Goal: Contribute content

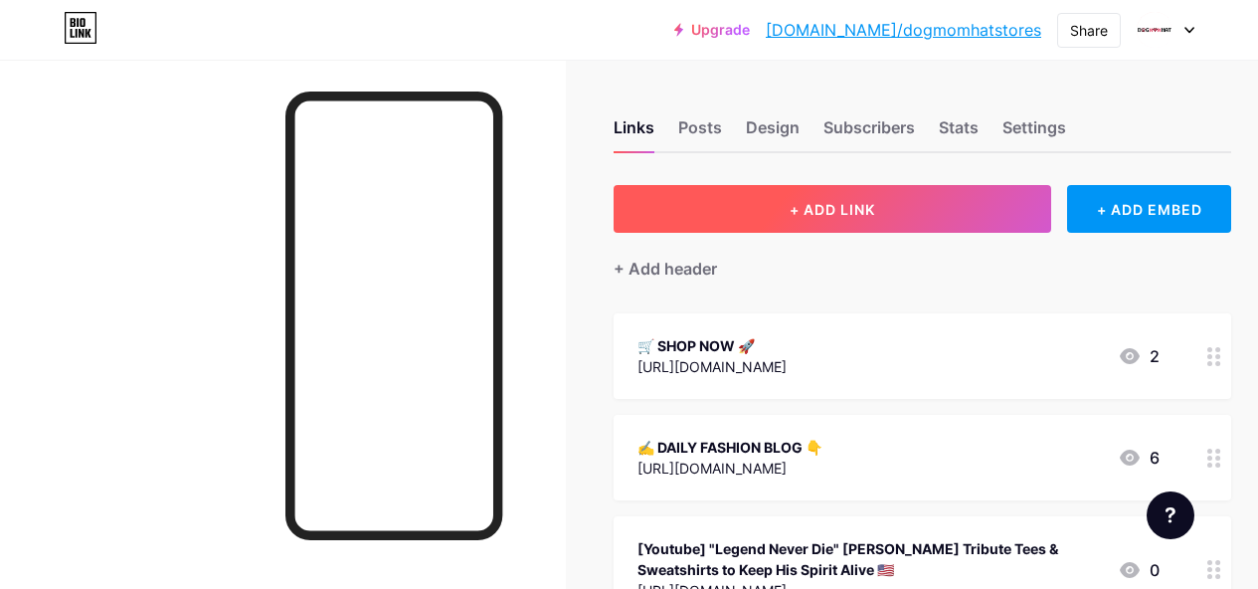
click at [958, 227] on button "+ ADD LINK" at bounding box center [833, 209] width 438 height 48
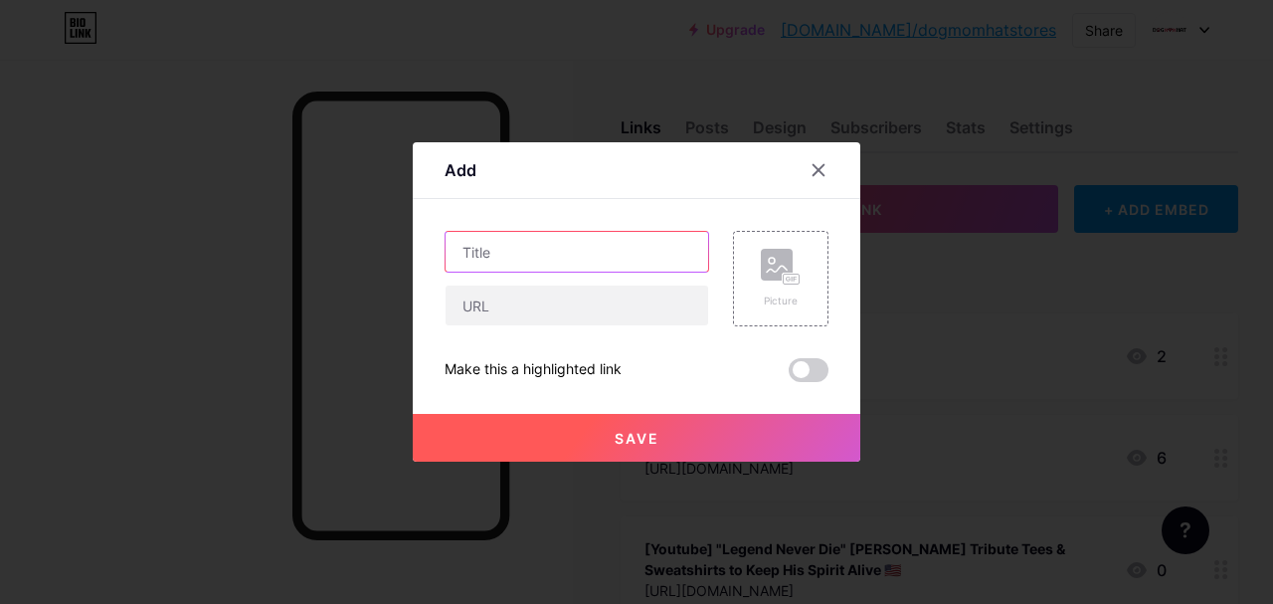
click at [580, 258] on input "text" at bounding box center [577, 252] width 263 height 40
paste input "🔟 New Tee & Sweatshirt Drops This Week You’ll Want in Your Closet"
type input "🔟 New Tee & Sweatshirt Drops This Week You’ll Want in Your Closet"
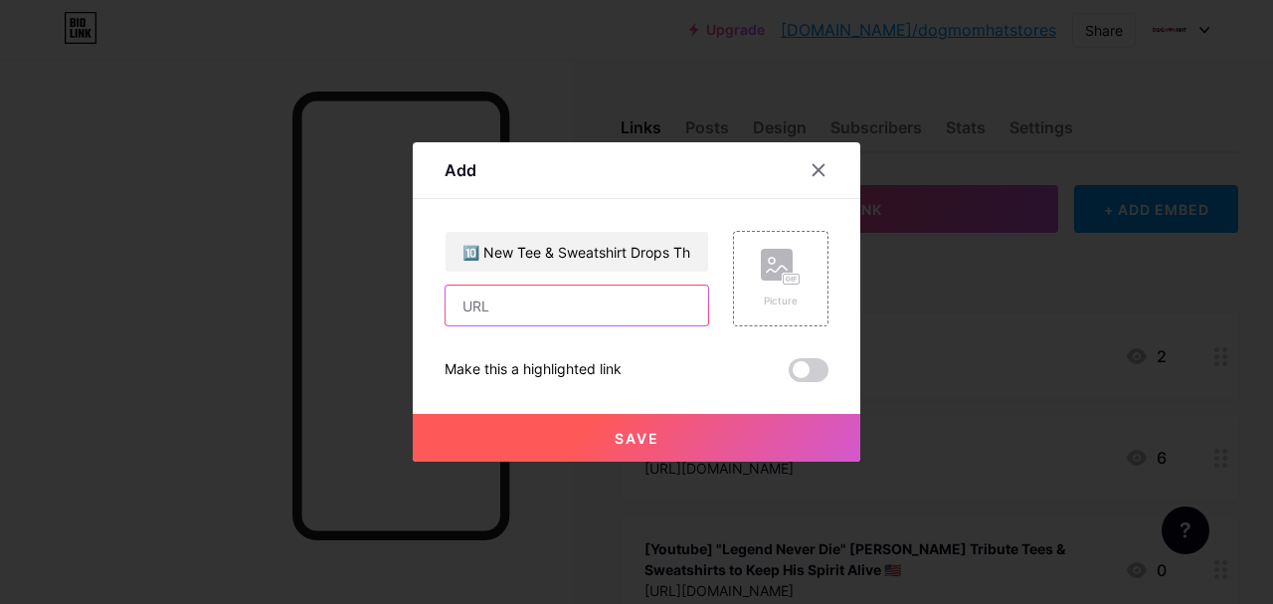
click at [570, 298] on input "text" at bounding box center [577, 305] width 263 height 40
paste input "[URL][DOMAIN_NAME]"
type input "[URL][DOMAIN_NAME]"
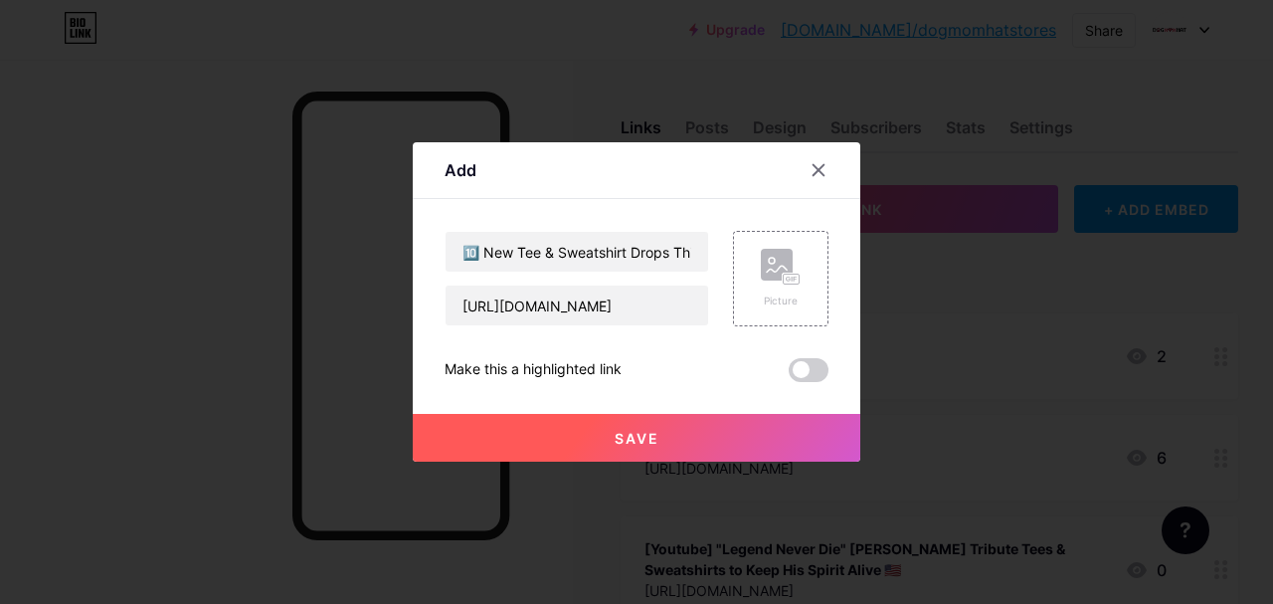
scroll to position [0, 0]
click at [519, 447] on button "Save" at bounding box center [637, 438] width 448 height 48
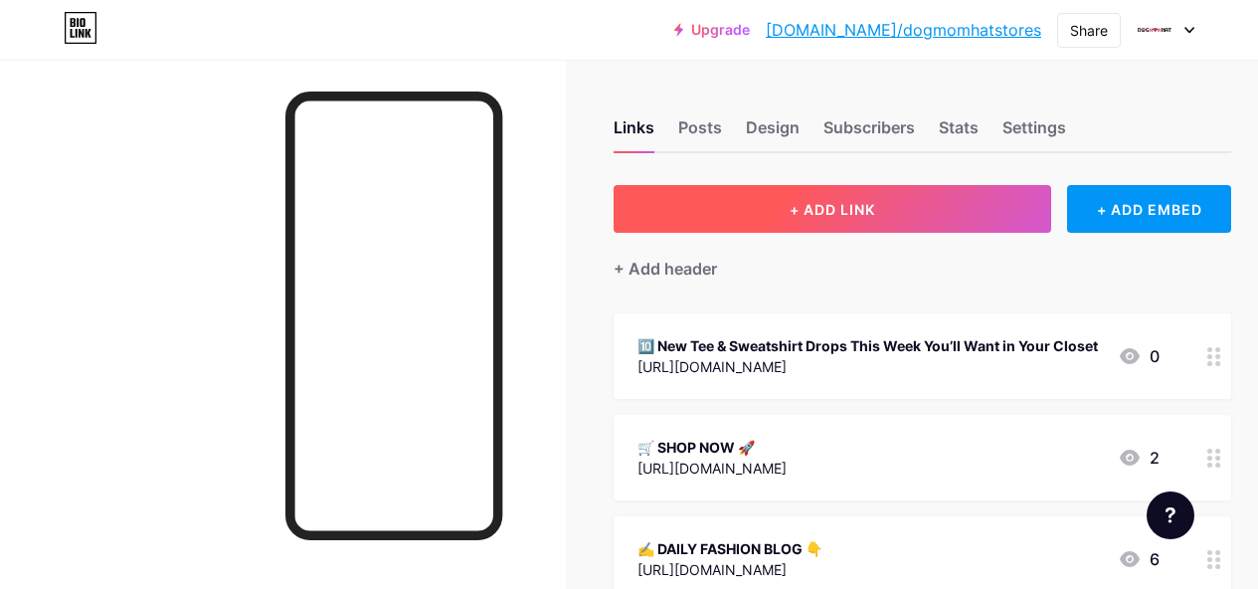
click at [793, 201] on button "+ ADD LINK" at bounding box center [833, 209] width 438 height 48
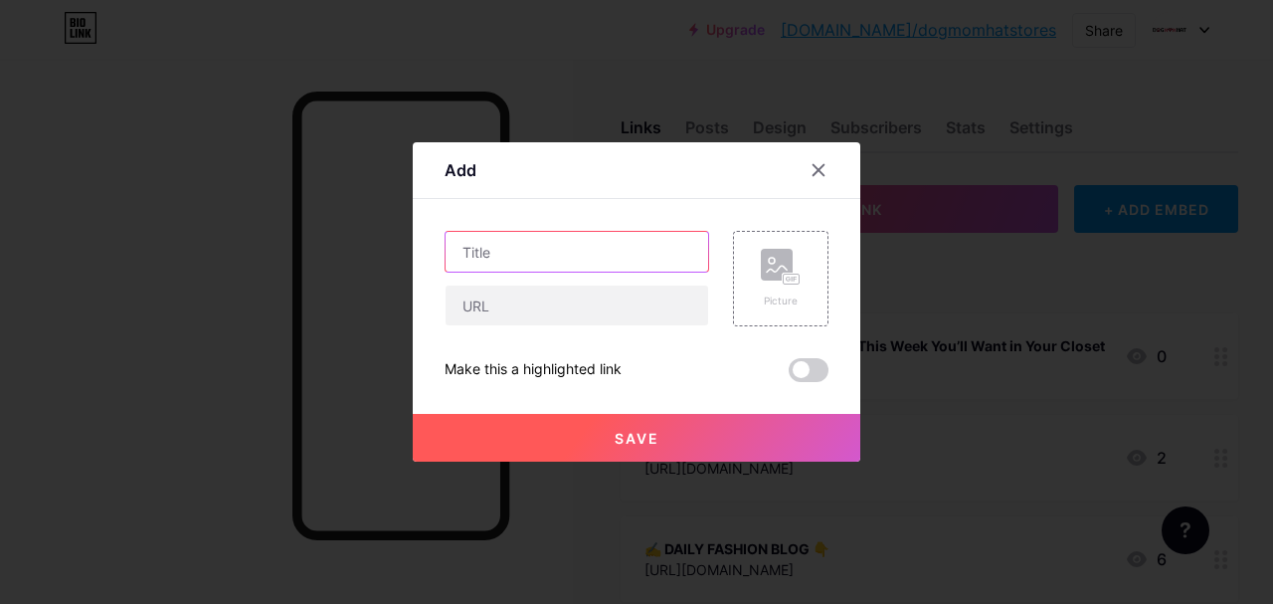
click at [524, 245] on input "text" at bounding box center [577, 252] width 263 height 40
paste input "[Youtube] Top 10 New Tee & Sweatshirt Drops This Week You’ll Want in Your Closet"
type input "[Youtube] Top 10 New Tee & Sweatshirt Drops This Week You’ll Want in Your Closet"
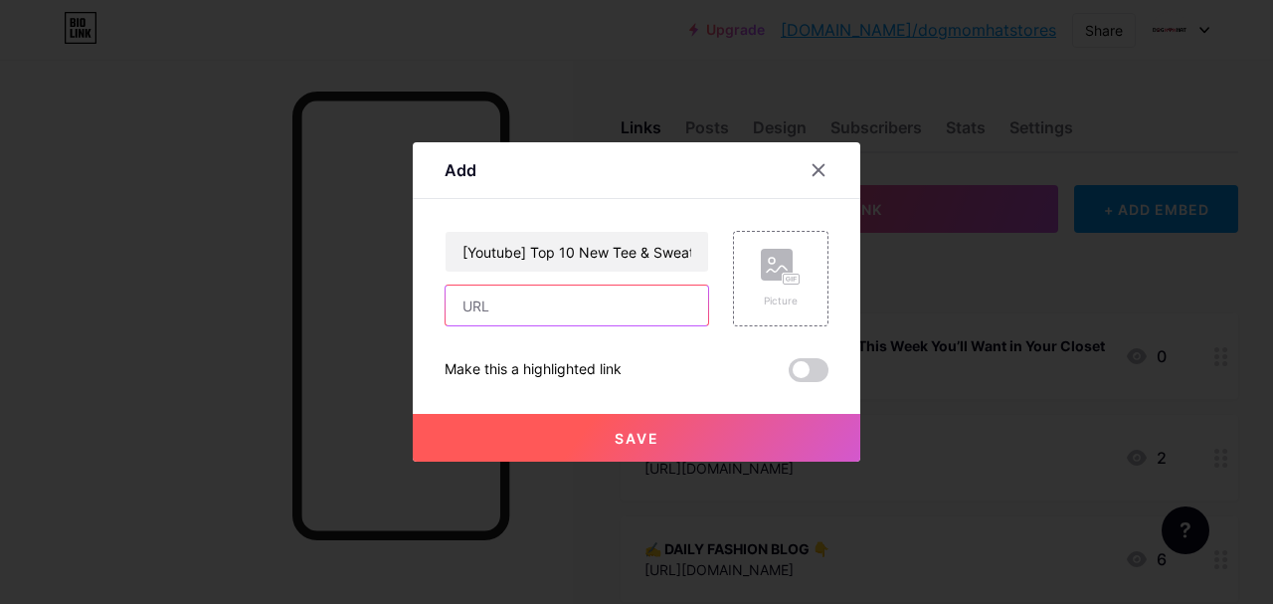
click at [612, 323] on input "text" at bounding box center [577, 305] width 263 height 40
paste input "[URL][DOMAIN_NAME]"
type input "[URL][DOMAIN_NAME]"
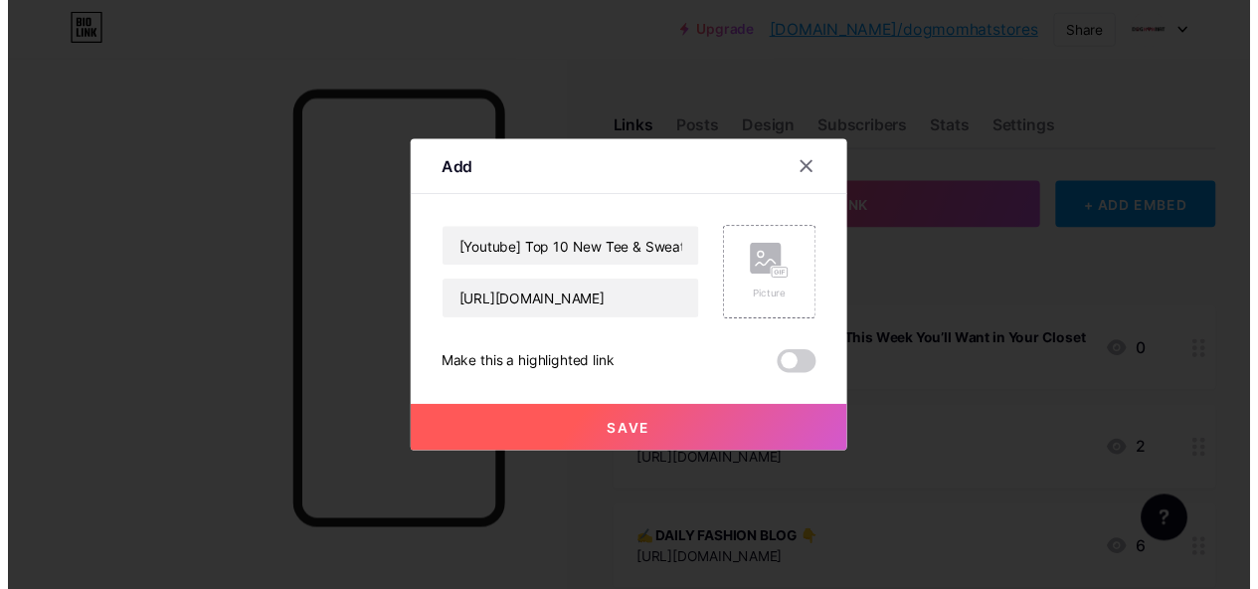
scroll to position [0, 0]
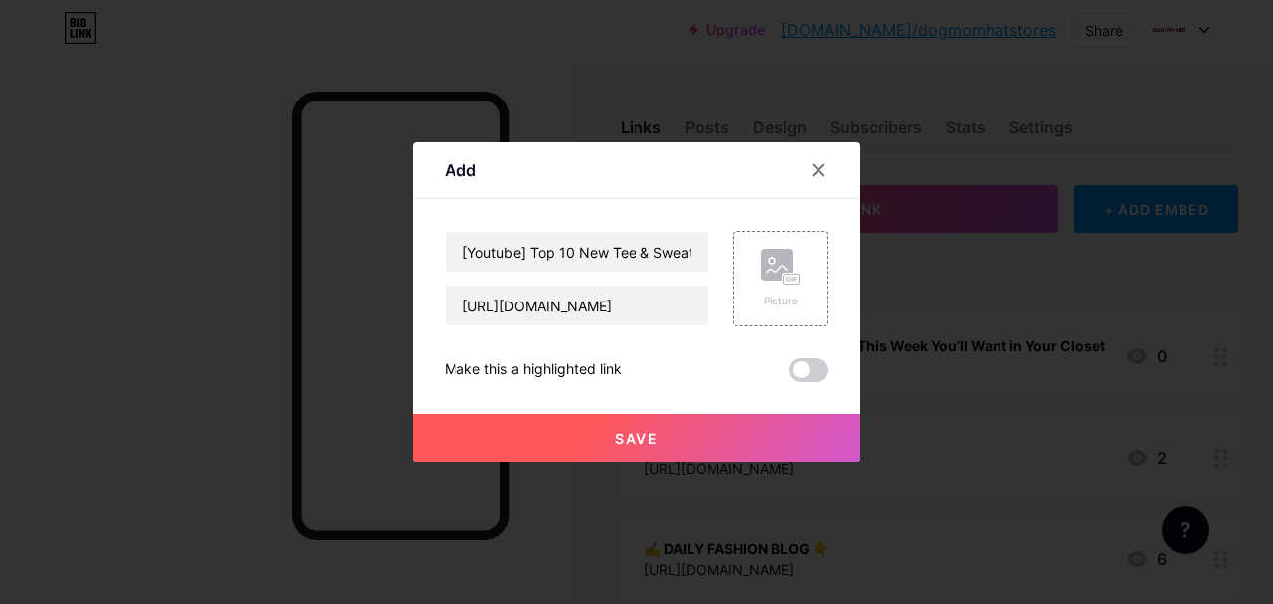
click at [603, 427] on button "Save" at bounding box center [637, 438] width 448 height 48
